Goal: Task Accomplishment & Management: Complete application form

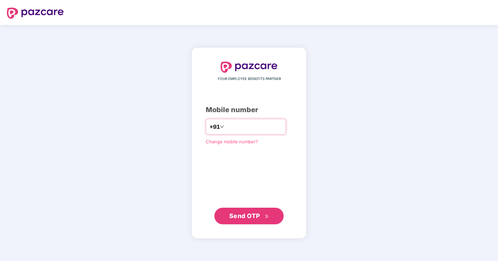
type input "**********"
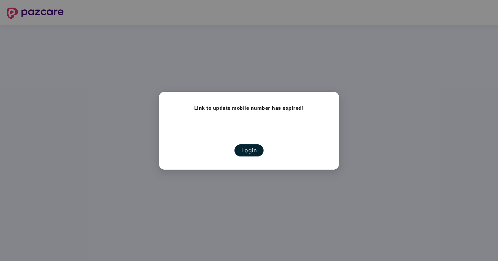
click at [250, 149] on button "Login" at bounding box center [248, 150] width 29 height 12
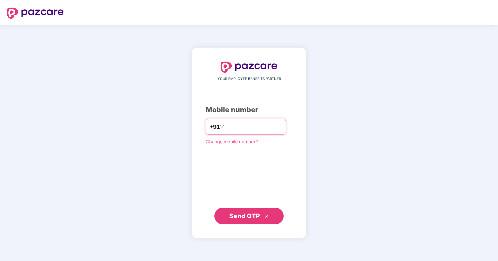
click at [232, 128] on input "number" at bounding box center [253, 126] width 57 height 11
type input "**********"
click at [253, 215] on span "Send OTP" at bounding box center [244, 215] width 31 height 7
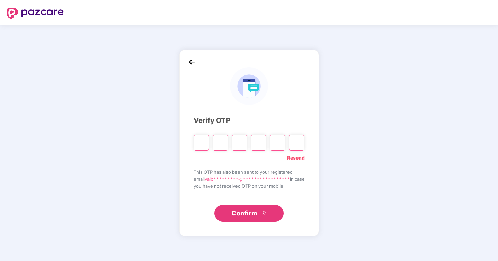
type input "*"
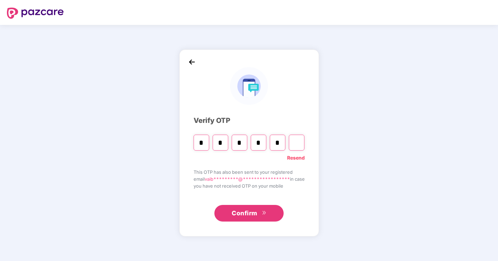
type input "*"
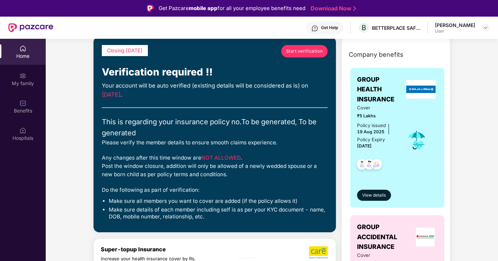
scroll to position [6, 0]
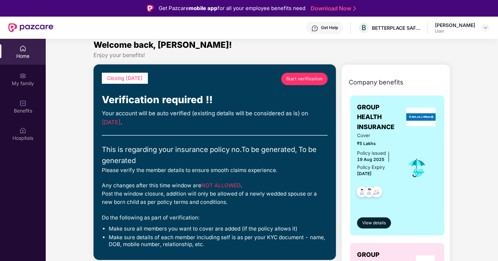
click at [296, 81] on span "Start verification" at bounding box center [304, 78] width 37 height 7
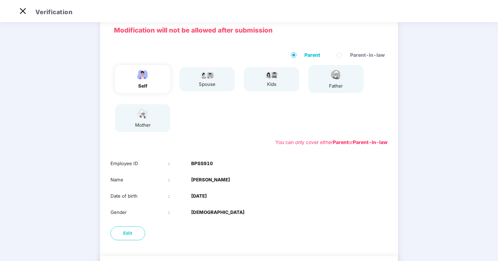
scroll to position [71, 0]
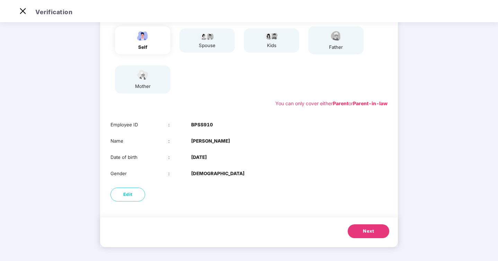
click at [363, 235] on button "Next" at bounding box center [369, 231] width 42 height 14
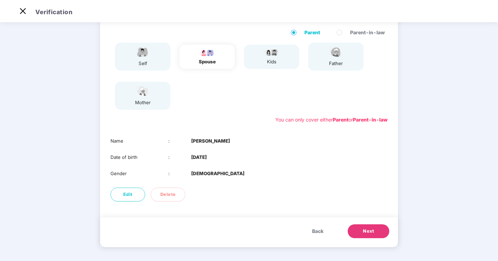
scroll to position [55, 0]
click at [373, 231] on span "Next" at bounding box center [368, 231] width 11 height 7
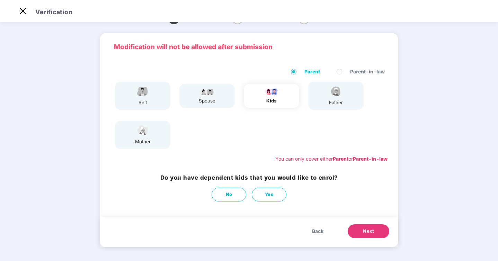
scroll to position [16, 0]
click at [225, 197] on button "No" at bounding box center [229, 195] width 35 height 14
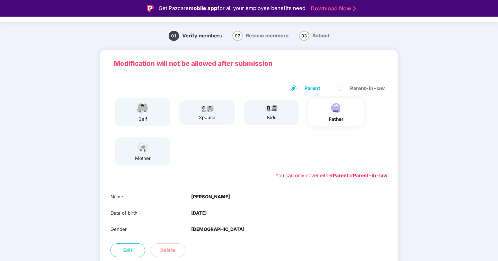
scroll to position [55, 0]
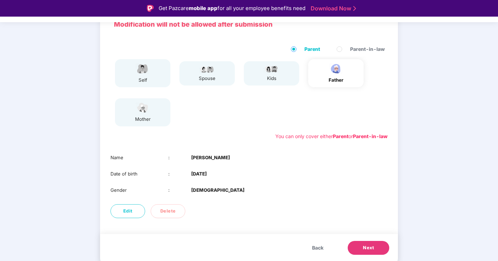
click at [370, 247] on span "Next" at bounding box center [368, 247] width 11 height 7
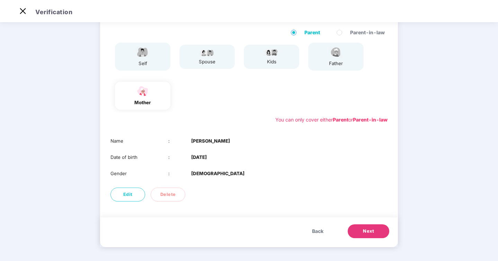
click at [359, 235] on button "Next" at bounding box center [369, 231] width 42 height 14
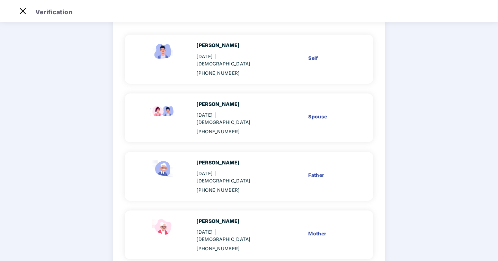
scroll to position [84, 0]
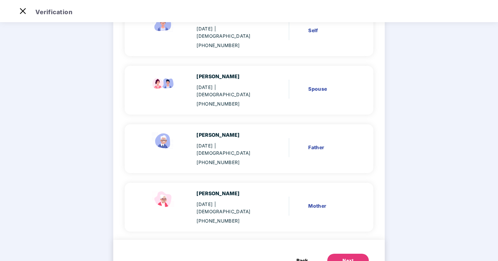
click at [353, 254] on button "Next" at bounding box center [348, 261] width 42 height 14
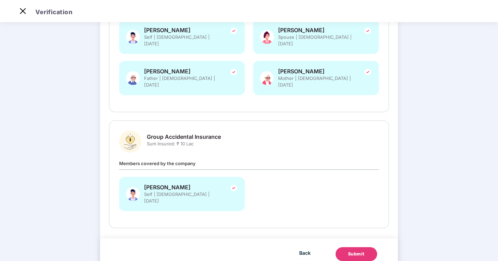
scroll to position [142, 0]
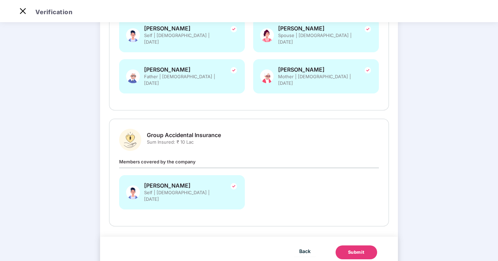
click at [353, 246] on button "Submit" at bounding box center [357, 253] width 42 height 14
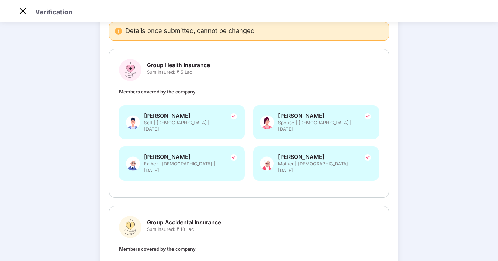
scroll to position [0, 0]
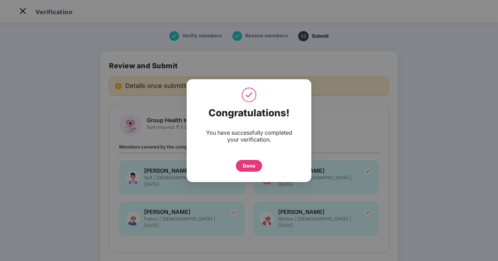
click at [253, 161] on div "Done" at bounding box center [249, 166] width 26 height 12
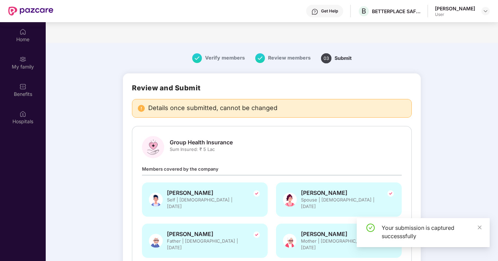
scroll to position [39, 0]
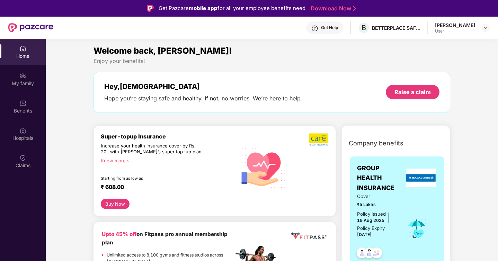
click at [388, 30] on div "BETTERPLACE SAFETY SOLUTIONS PRIVATE LIMITED" at bounding box center [396, 28] width 48 height 7
click at [459, 22] on div "[PERSON_NAME]" at bounding box center [455, 25] width 40 height 7
click at [482, 27] on div at bounding box center [485, 28] width 8 height 8
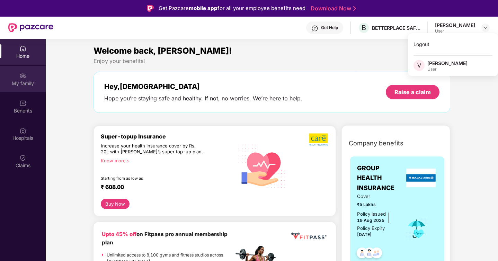
click at [28, 73] on div "My family" at bounding box center [23, 79] width 46 height 26
